Goal: Find contact information: Find contact information

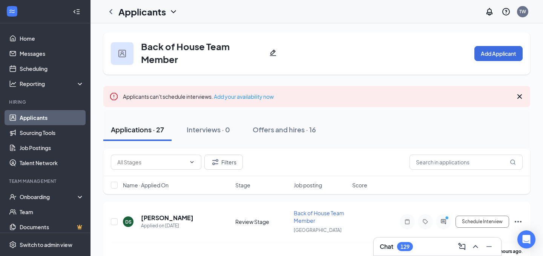
click at [58, 117] on link "Applicants" at bounding box center [52, 117] width 65 height 15
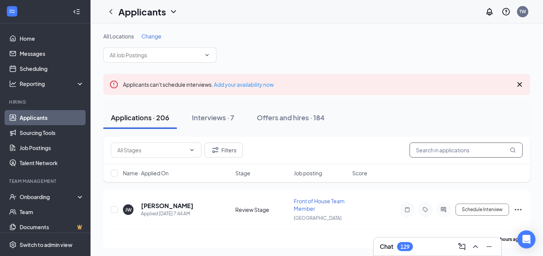
click at [458, 151] on input "text" at bounding box center [466, 150] width 113 height 15
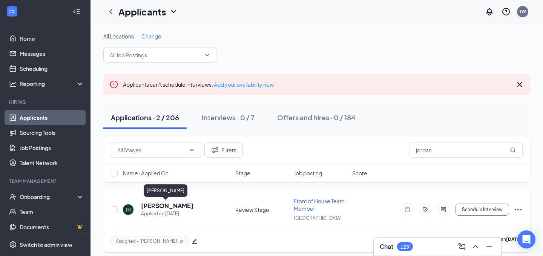
click at [175, 204] on h5 "[PERSON_NAME]" at bounding box center [167, 206] width 52 height 8
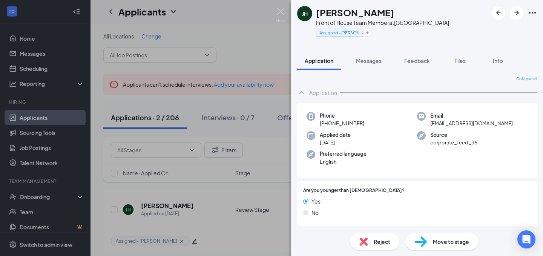
drag, startPoint x: 363, startPoint y: 123, endPoint x: 327, endPoint y: 124, distance: 35.9
click at [327, 124] on div "Phone [PHONE_NUMBER]" at bounding box center [362, 119] width 111 height 15
copy span "[PHONE_NUMBER]"
click at [281, 10] on img at bounding box center [280, 15] width 9 height 15
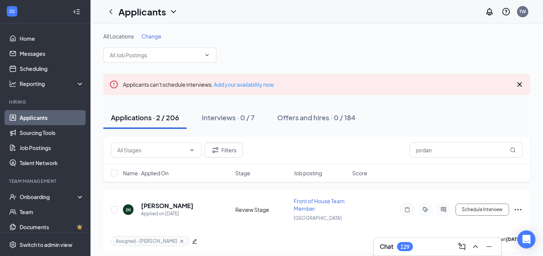
click at [431, 158] on div "Filters jordan" at bounding box center [316, 151] width 427 height 28
click at [431, 147] on input "jordan" at bounding box center [466, 150] width 113 height 15
type input "April"
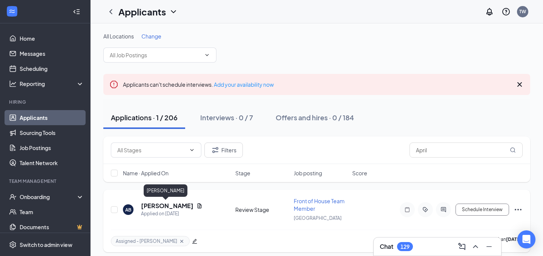
click at [161, 204] on h5 "[PERSON_NAME]" at bounding box center [167, 206] width 52 height 8
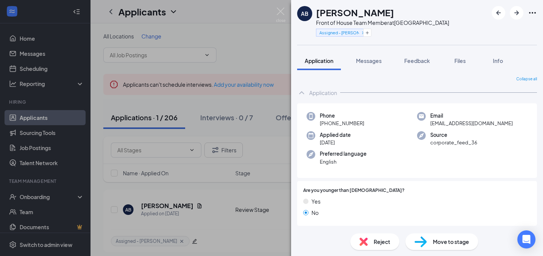
drag, startPoint x: 362, startPoint y: 123, endPoint x: 327, endPoint y: 124, distance: 34.7
click at [327, 124] on span "[PHONE_NUMBER]" at bounding box center [342, 124] width 45 height 8
copy span "502) 487-1558"
